Goal: Task Accomplishment & Management: Manage account settings

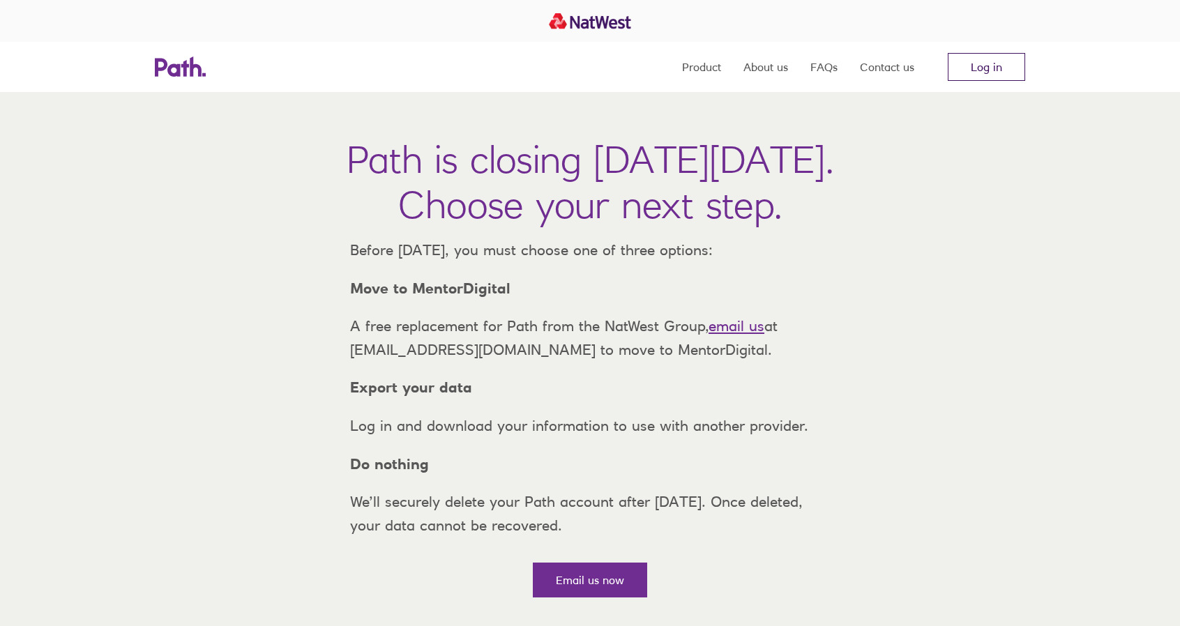
click at [996, 60] on link "Log in" at bounding box center [986, 67] width 77 height 28
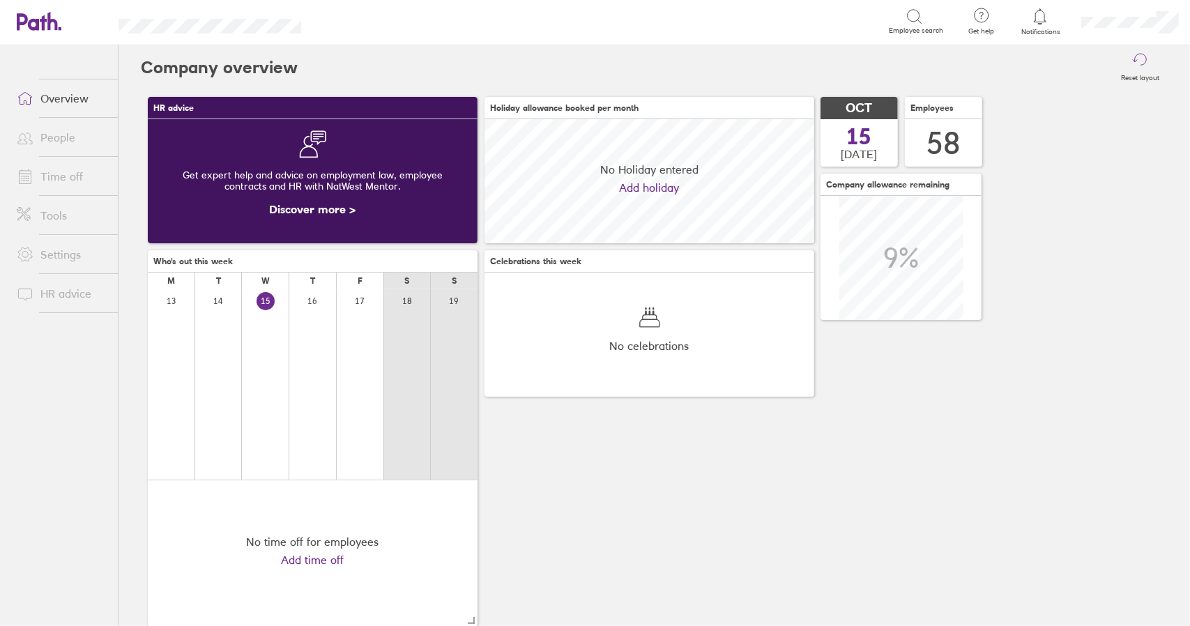
scroll to position [124, 329]
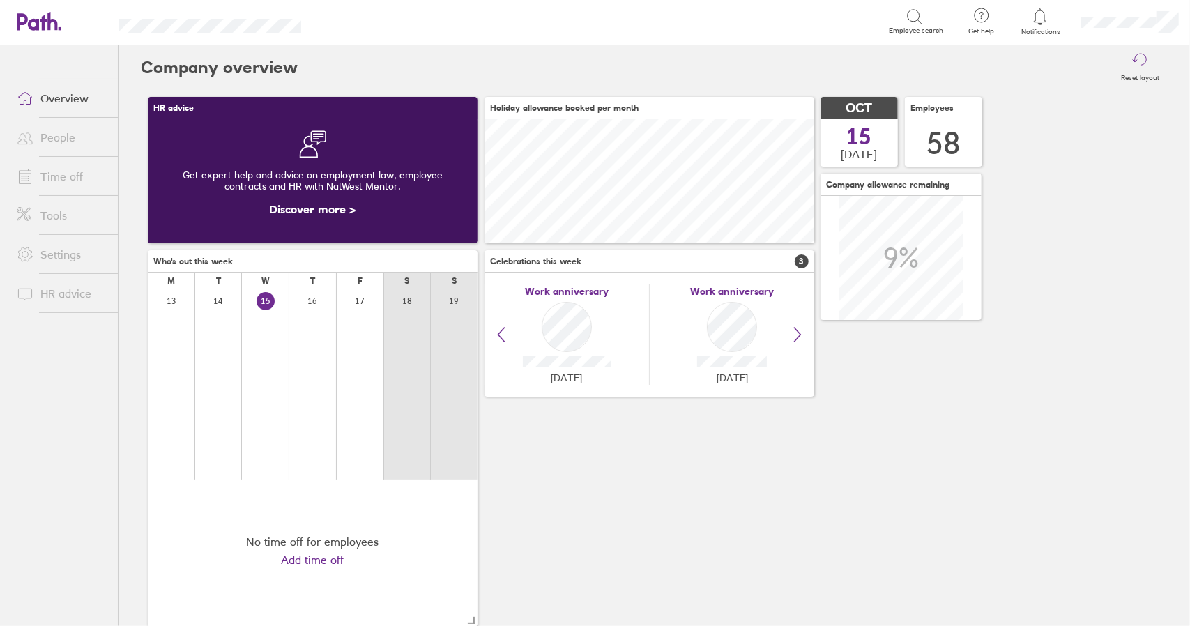
click at [63, 175] on link "Time off" at bounding box center [62, 176] width 112 height 28
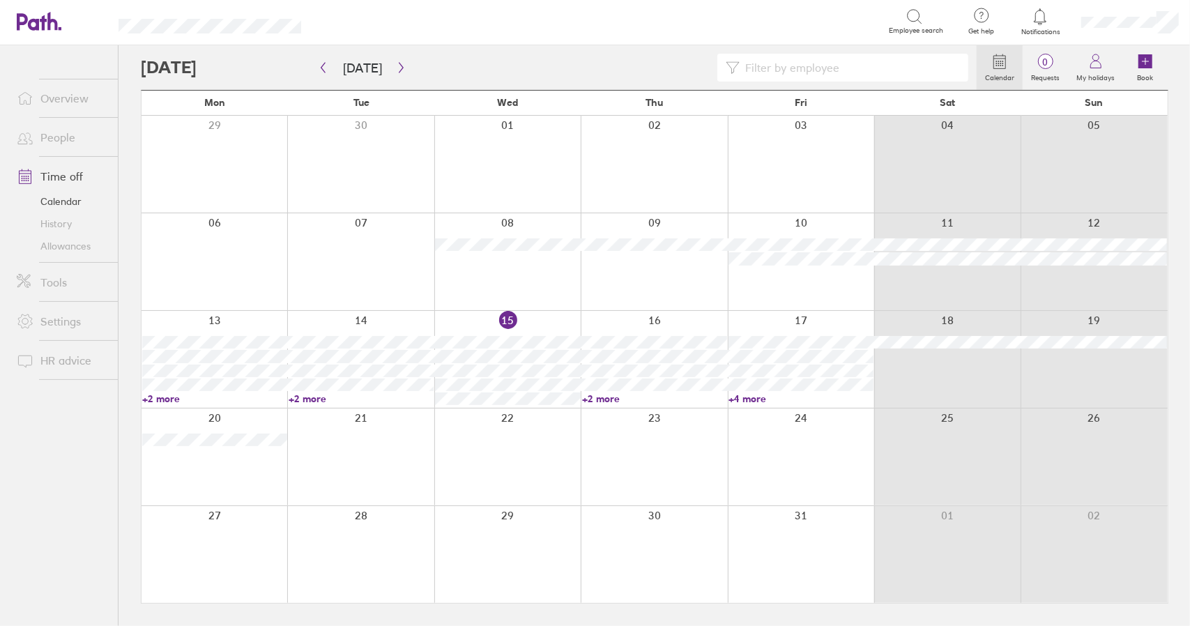
click at [605, 400] on link "+2 more" at bounding box center [654, 399] width 145 height 13
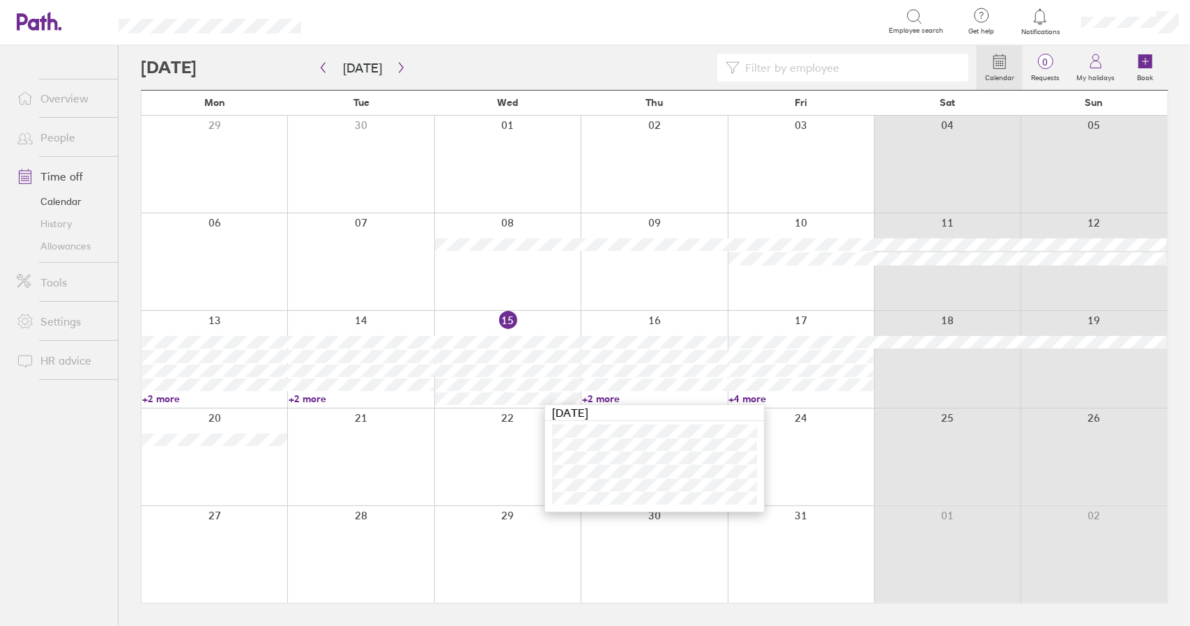
click at [605, 400] on link "+2 more" at bounding box center [654, 399] width 145 height 13
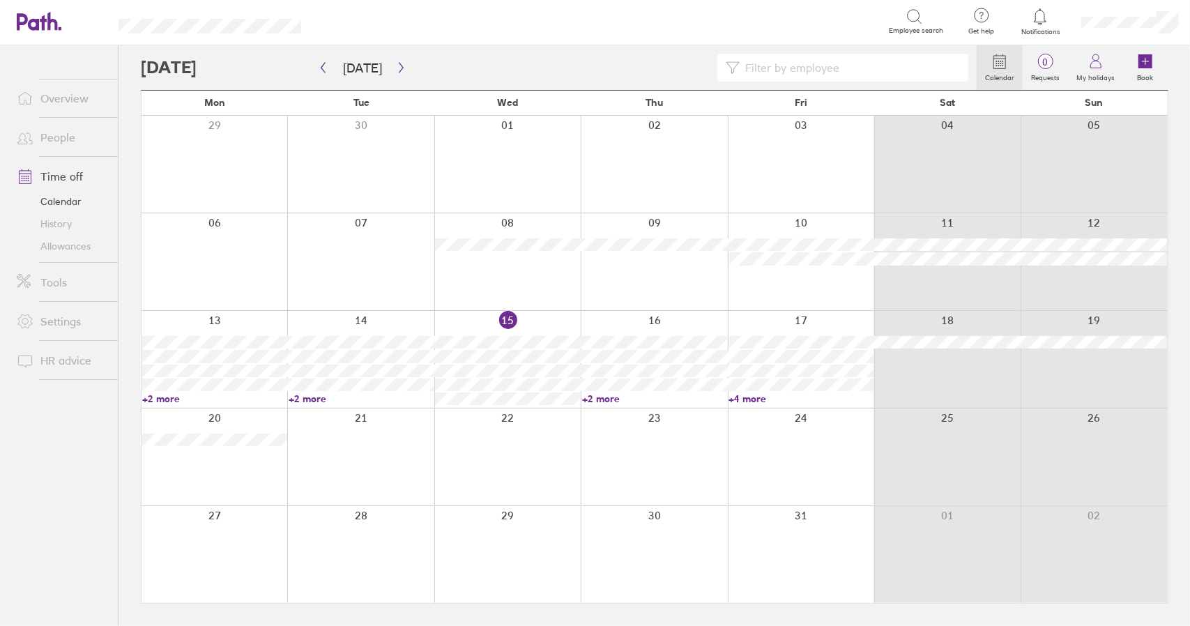
click at [743, 395] on link "+4 more" at bounding box center [801, 399] width 145 height 13
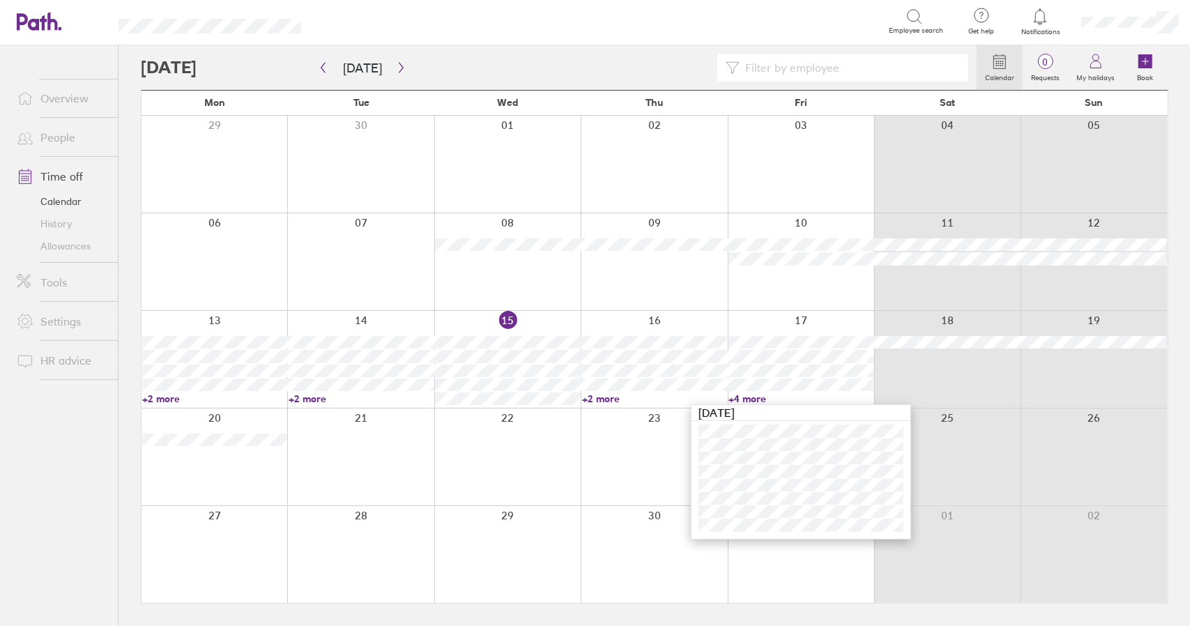
click at [750, 397] on link "+4 more" at bounding box center [801, 399] width 145 height 13
